Goal: Information Seeking & Learning: Find specific fact

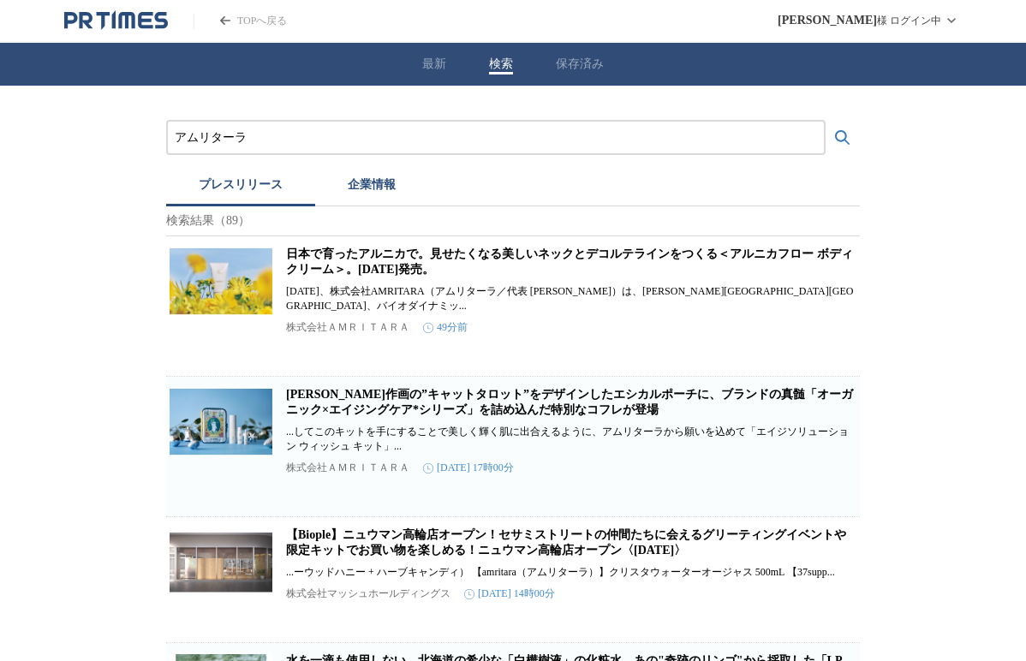
click at [309, 138] on input "アムリターラ" at bounding box center [496, 137] width 642 height 19
click at [843, 137] on button "検索する" at bounding box center [842, 138] width 34 height 34
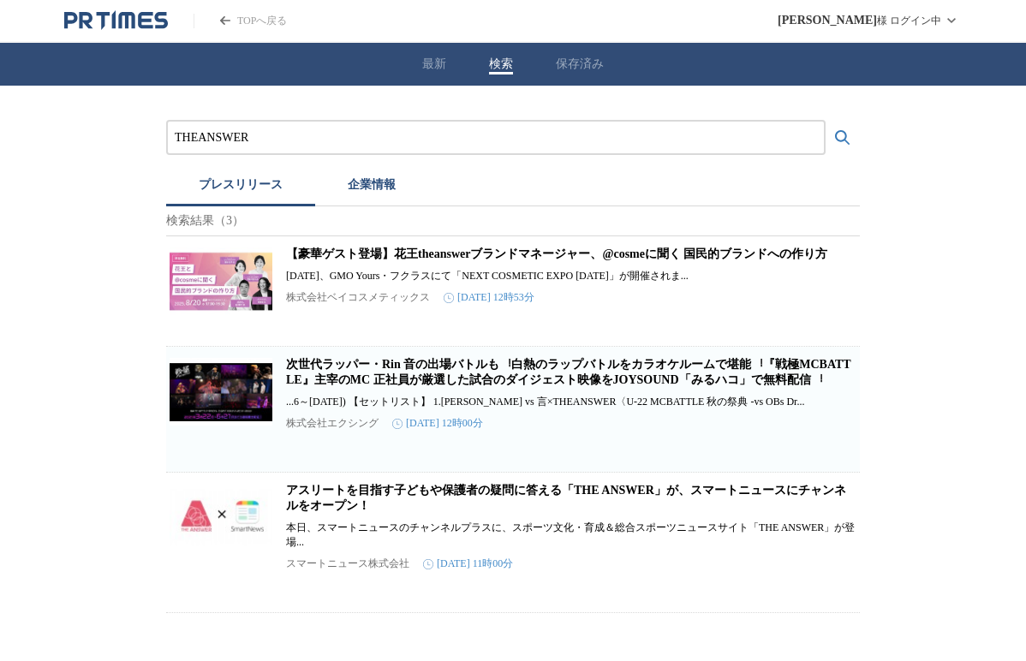
click at [663, 509] on link "アスリートを目指す子どもや保護者の疑問に答える「THE ANSWER」が、スマートニュースにチャンネルをオープン！" at bounding box center [566, 498] width 560 height 28
click at [195, 134] on input "THEANSWER" at bounding box center [496, 137] width 642 height 19
click at [843, 137] on button "検索する" at bounding box center [842, 138] width 34 height 34
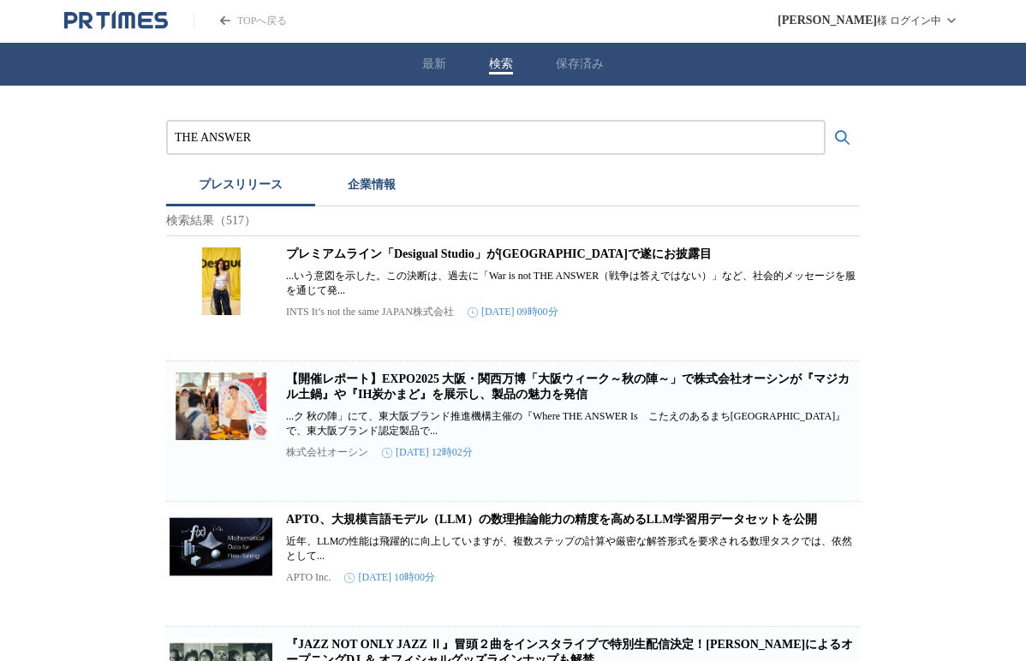
click at [450, 142] on input "THE ANSWER" at bounding box center [496, 137] width 642 height 19
click at [843, 137] on button "検索する" at bounding box center [842, 138] width 34 height 34
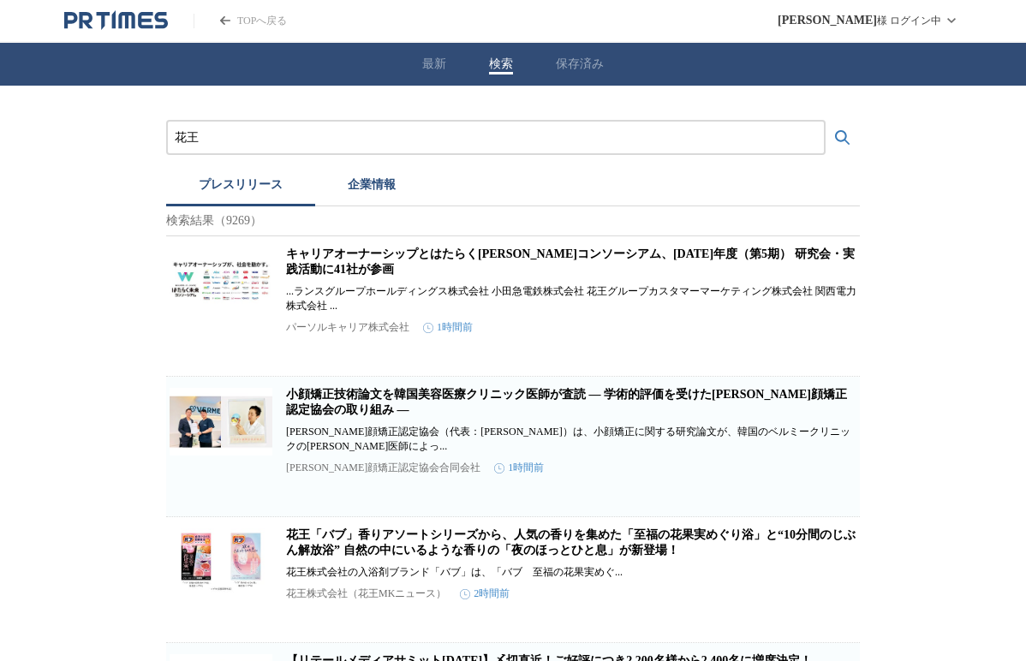
click at [390, 139] on input "花王" at bounding box center [496, 137] width 642 height 19
type input "花"
paste input "アムリターラ"
click at [843, 137] on button "検索する" at bounding box center [842, 138] width 34 height 34
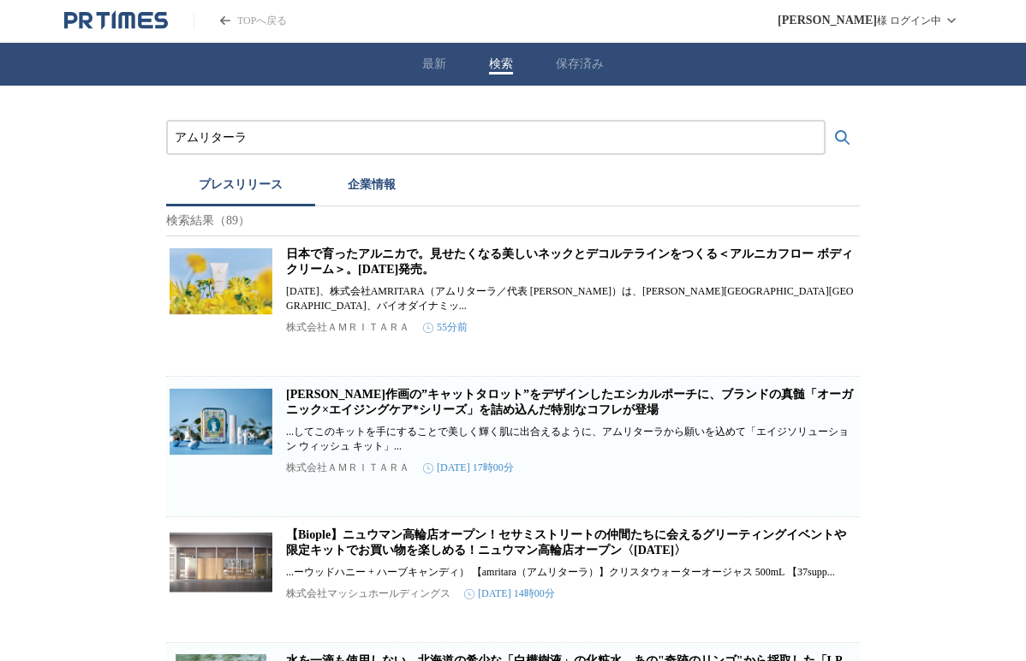
click at [425, 266] on link "日本で育ったアルニカで。見せたくなる美しいネックとデコルテラインをつくる＜アルニカフロー ボディクリーム＞。[DATE]発売。" at bounding box center [569, 261] width 567 height 28
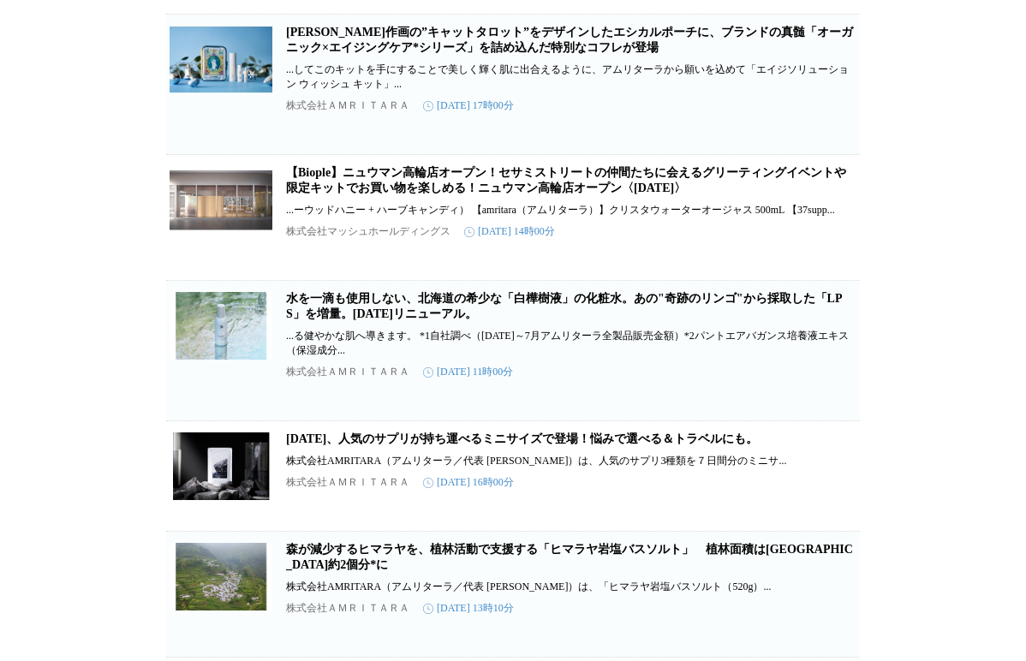
scroll to position [368, 0]
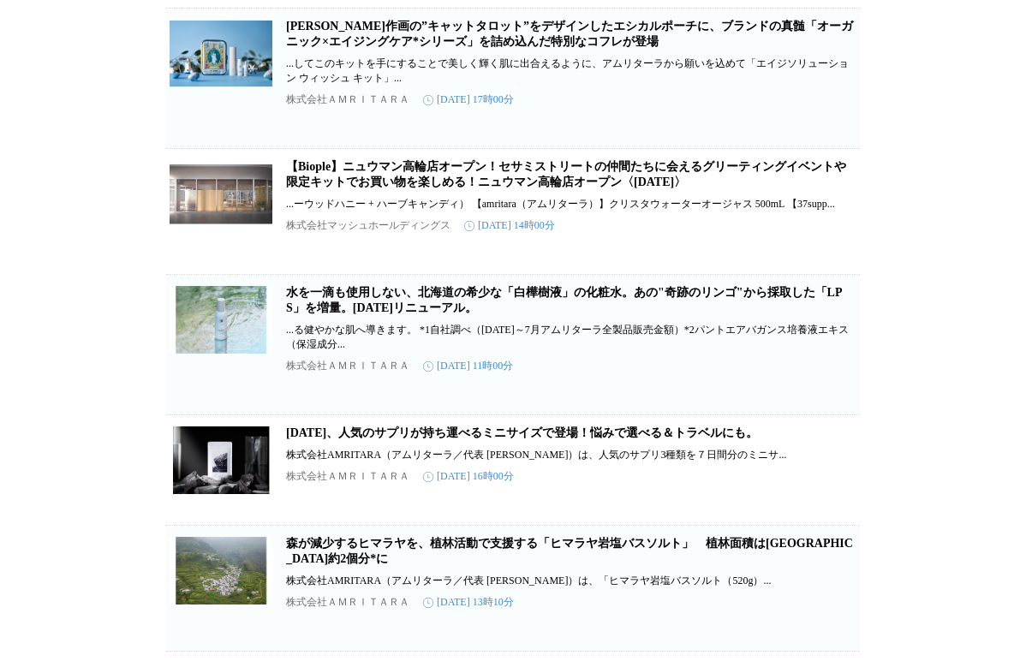
click at [680, 314] on link "水を一滴も使用しない、北海道の希少な「白樺樹液」の化粧水。あの"奇跡のリンゴ"から採取した「LPS」を増量。[DATE]リニューアル。" at bounding box center [564, 300] width 556 height 28
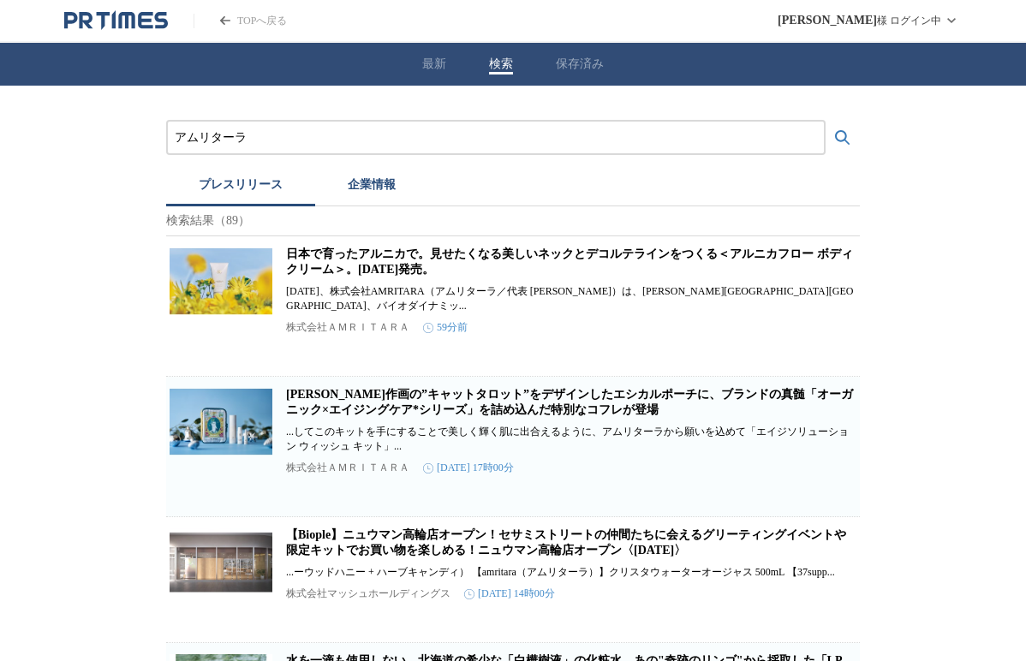
click at [345, 128] on input "アムリターラ" at bounding box center [496, 137] width 642 height 19
type input "uka"
click at [843, 137] on button "検索する" at bounding box center [842, 138] width 34 height 34
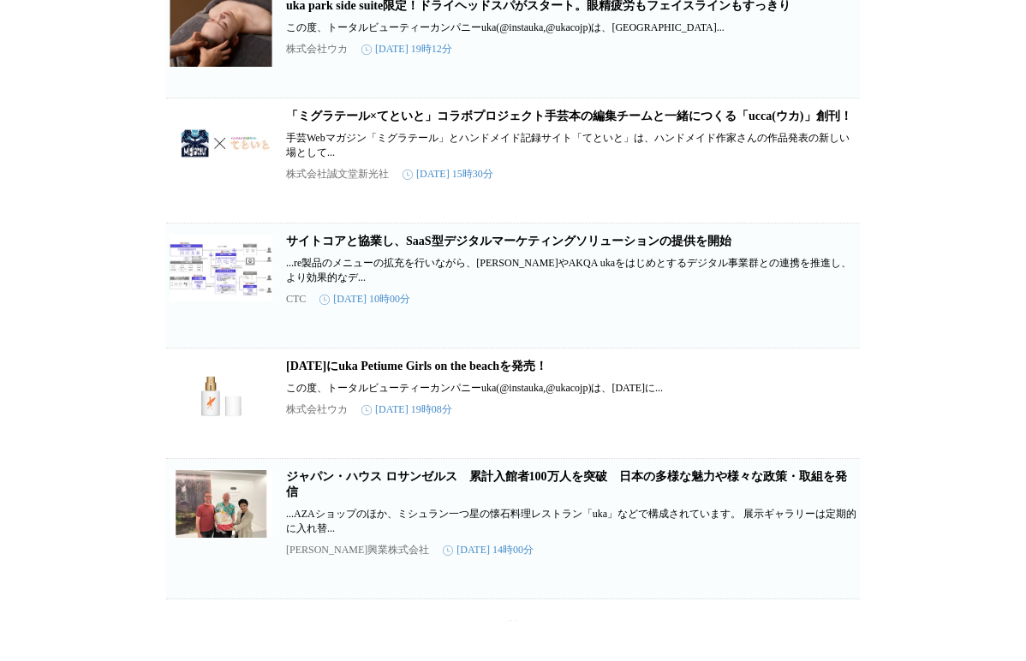
scroll to position [2206, 0]
click at [547, 372] on link "[DATE]にuka Petiume Girls on the beachを発売！" at bounding box center [416, 366] width 261 height 13
